Goal: Task Accomplishment & Management: Use online tool/utility

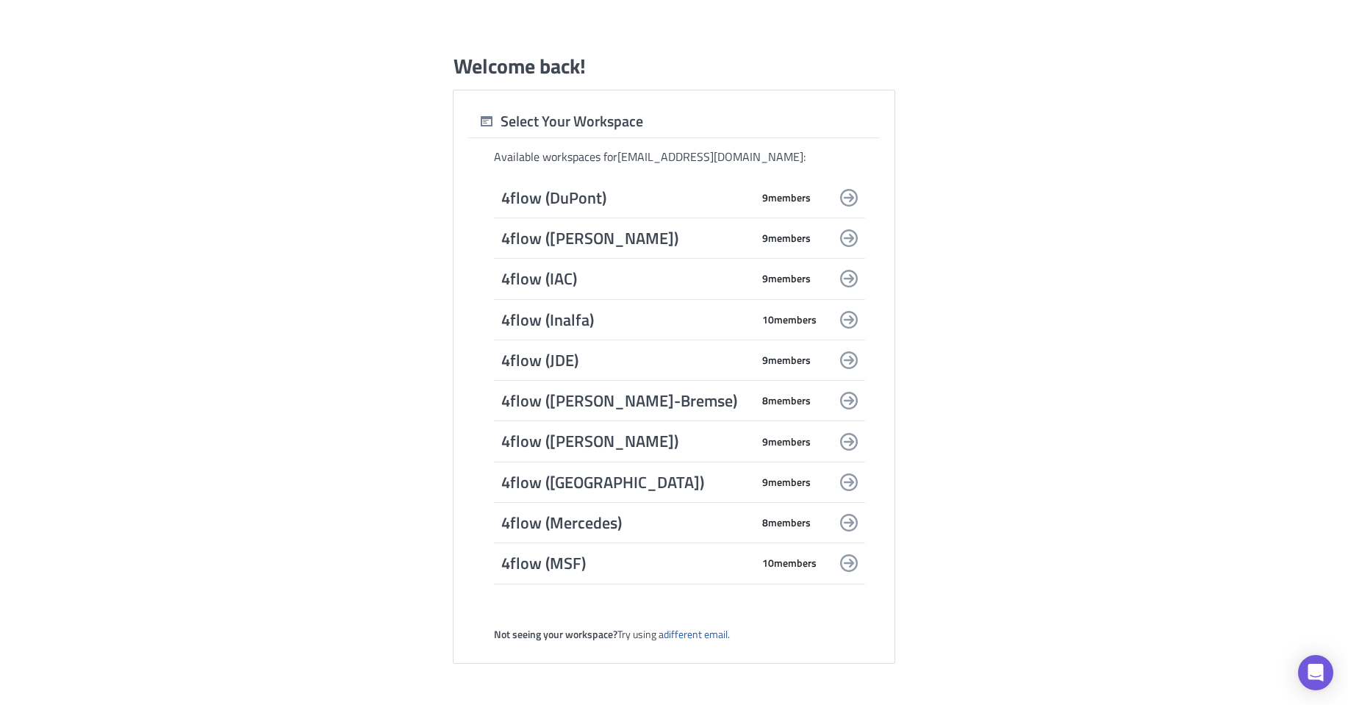
scroll to position [367, 0]
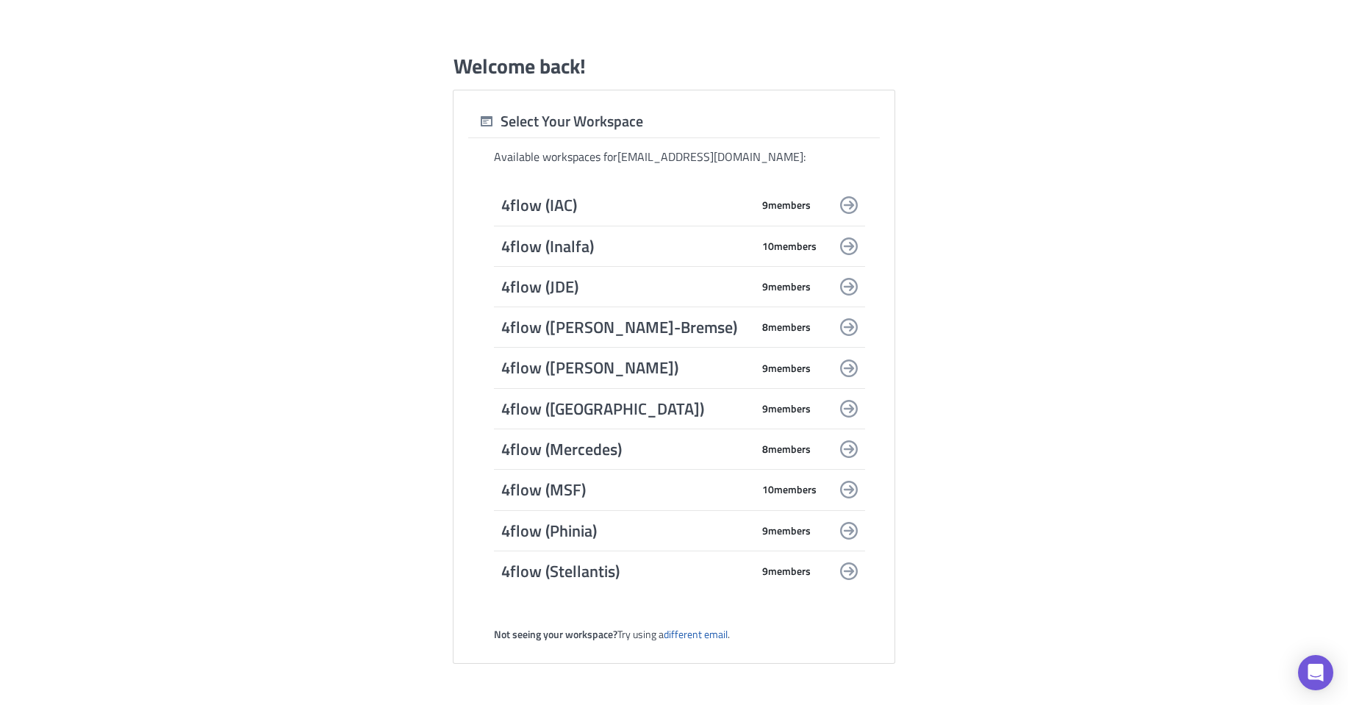
click at [794, 406] on span "9 member s" at bounding box center [786, 408] width 48 height 13
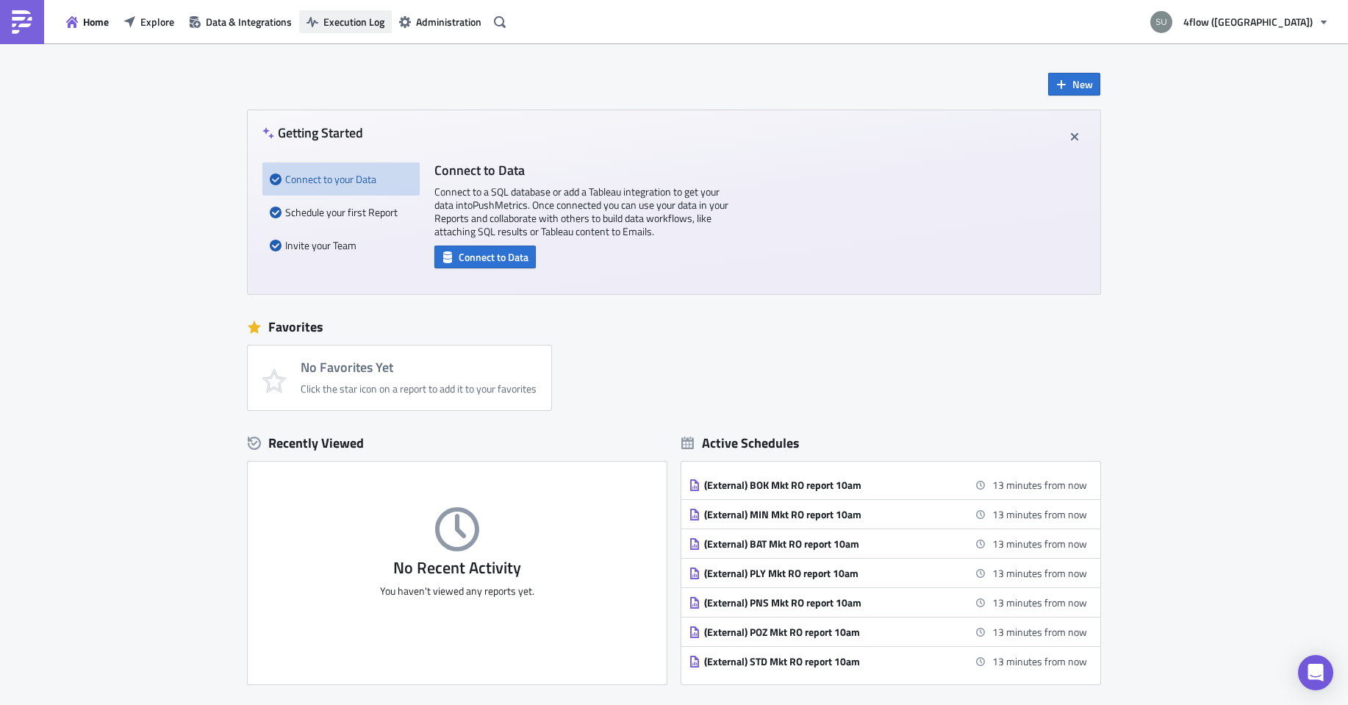
click at [336, 15] on span "Execution Log" at bounding box center [353, 21] width 61 height 15
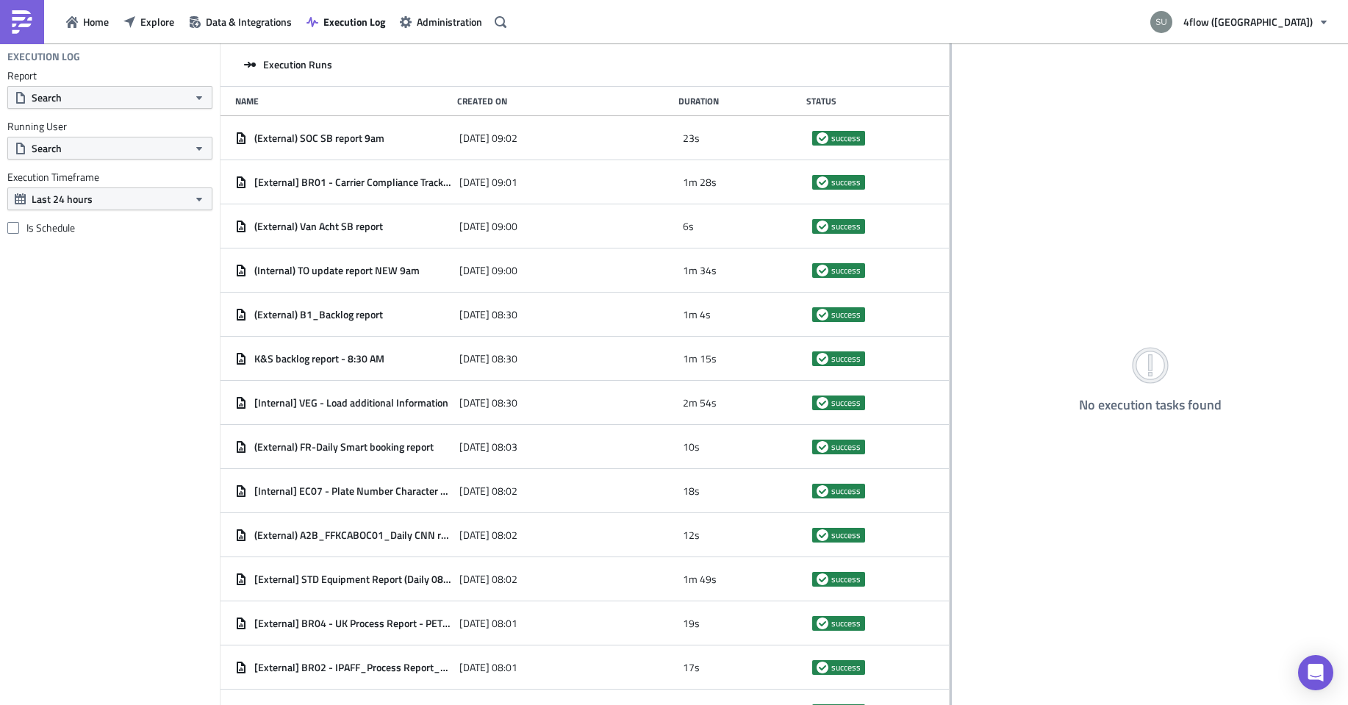
drag, startPoint x: 447, startPoint y: 132, endPoint x: 949, endPoint y: 140, distance: 502.7
click at [949, 140] on div at bounding box center [950, 375] width 2 height 664
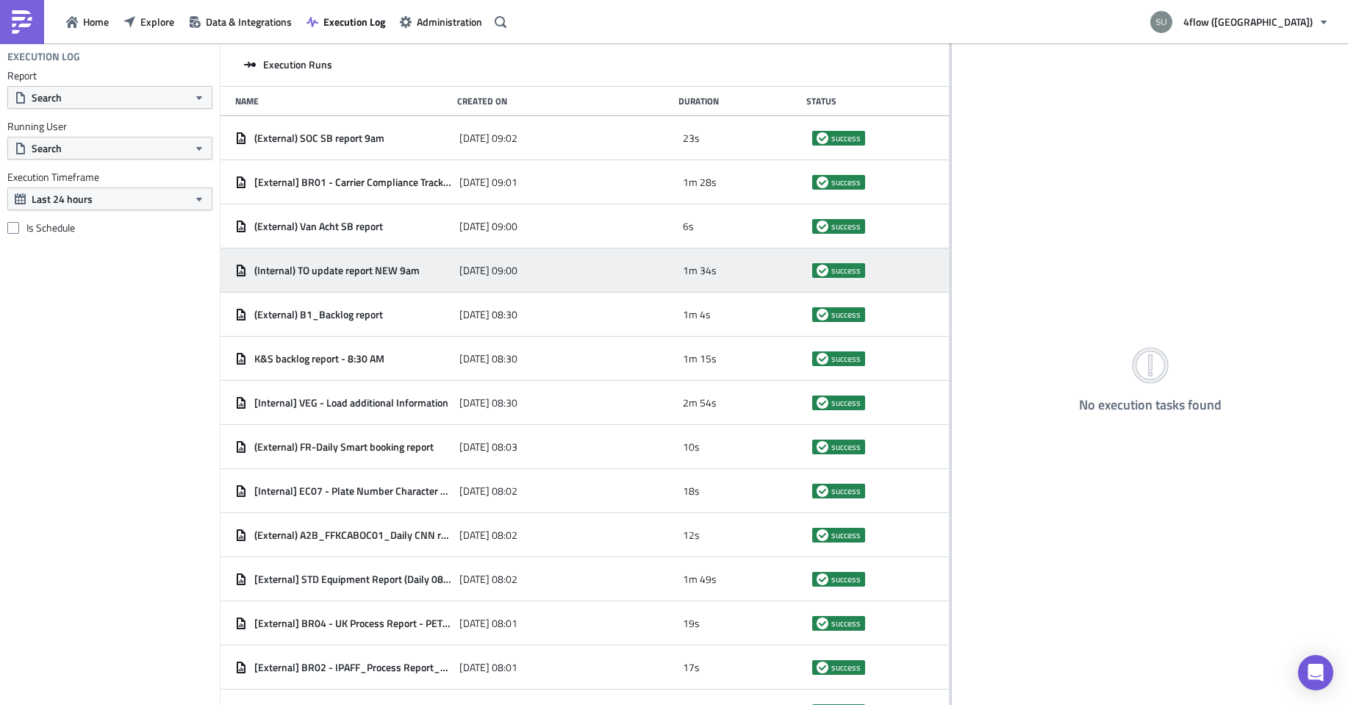
click at [620, 281] on div "[DATE] 09:00" at bounding box center [567, 270] width 217 height 26
